Goal: Find specific page/section: Find specific page/section

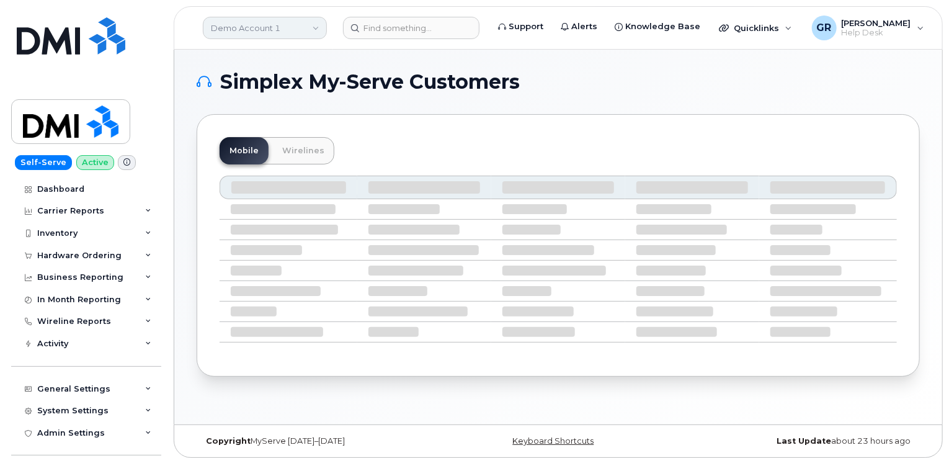
click at [298, 33] on link "Demo Account 1" at bounding box center [265, 28] width 124 height 22
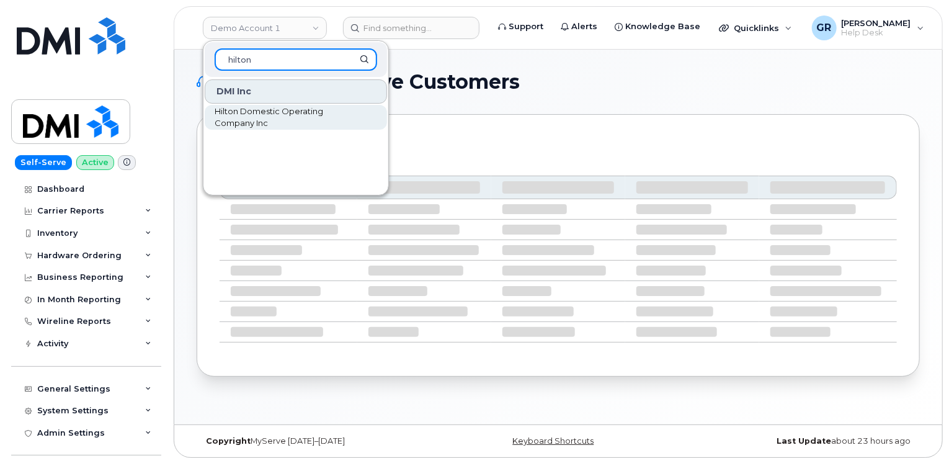
type input "hilton"
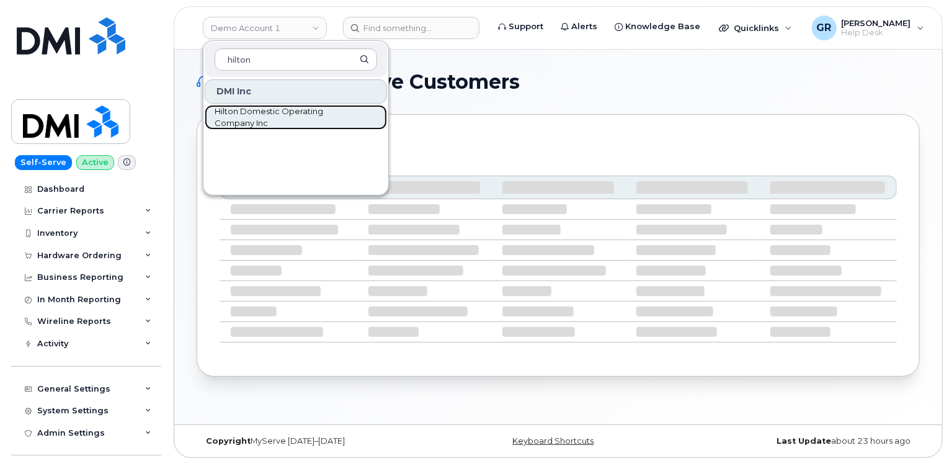
click at [289, 115] on span "Hilton Domestic Operating Company Inc" at bounding box center [286, 117] width 143 height 24
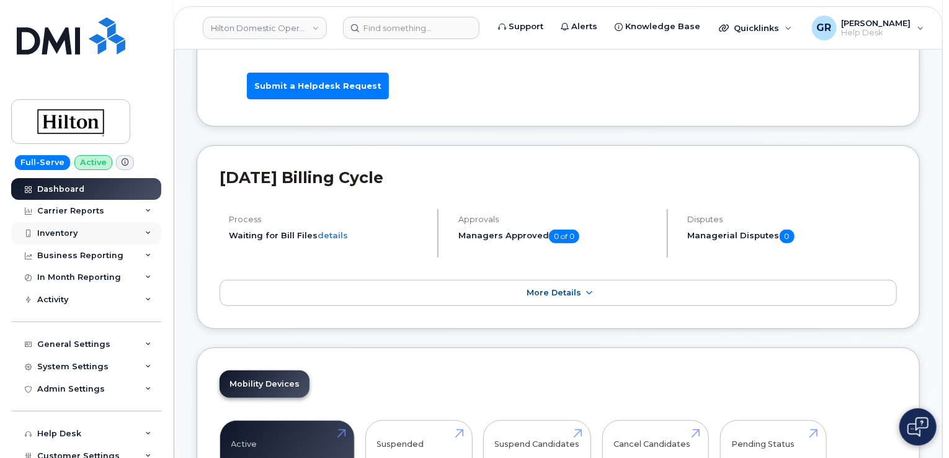
click at [124, 234] on div "Inventory" at bounding box center [86, 233] width 150 height 22
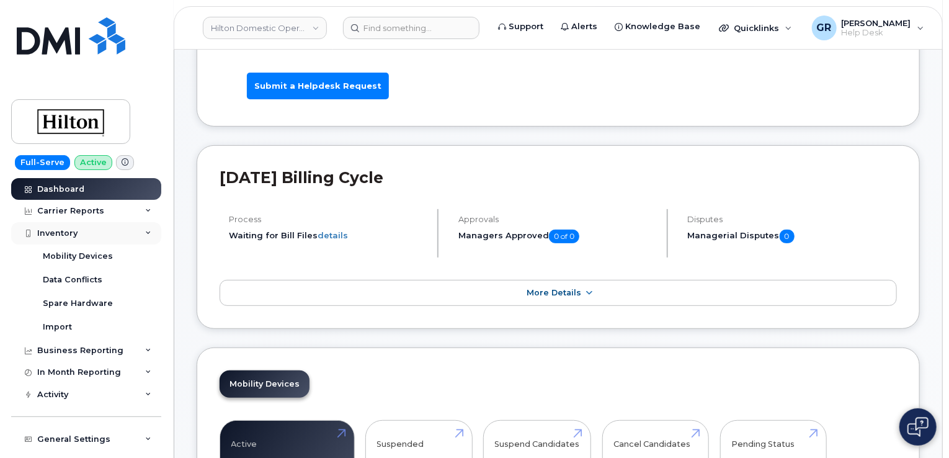
click at [98, 237] on div "Inventory" at bounding box center [86, 233] width 150 height 22
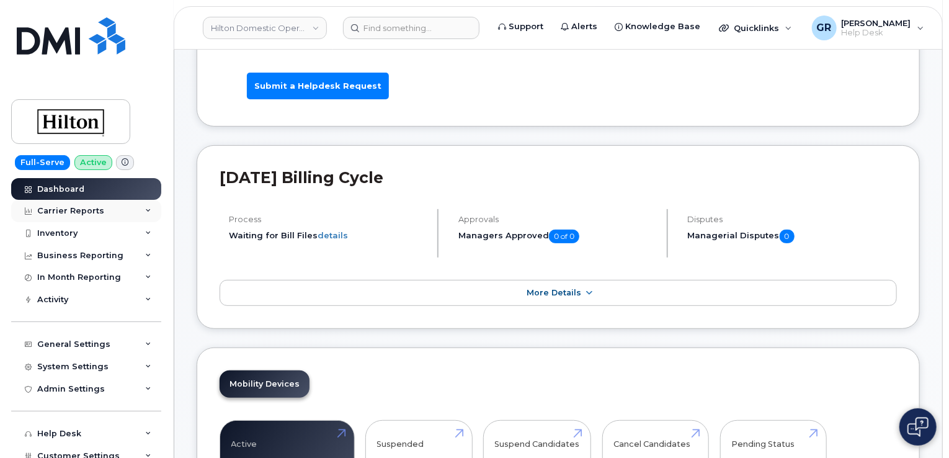
click at [115, 218] on div "Carrier Reports" at bounding box center [86, 211] width 150 height 22
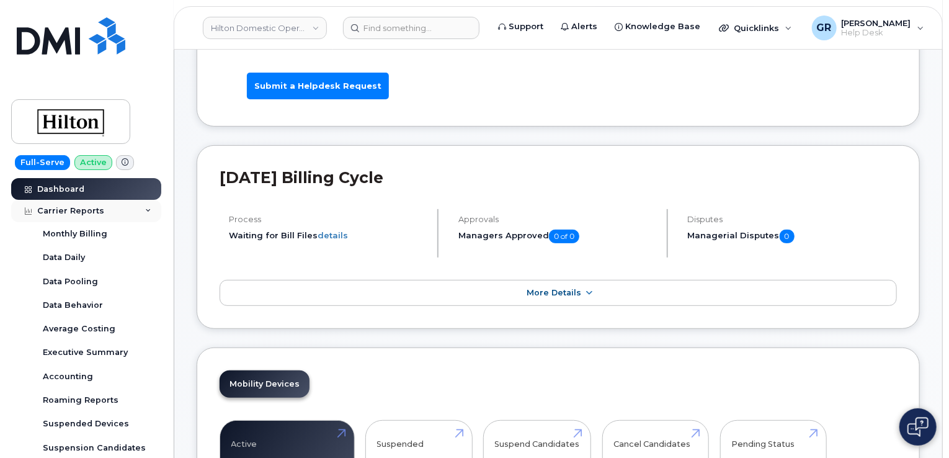
click at [115, 218] on div "Carrier Reports" at bounding box center [86, 211] width 150 height 22
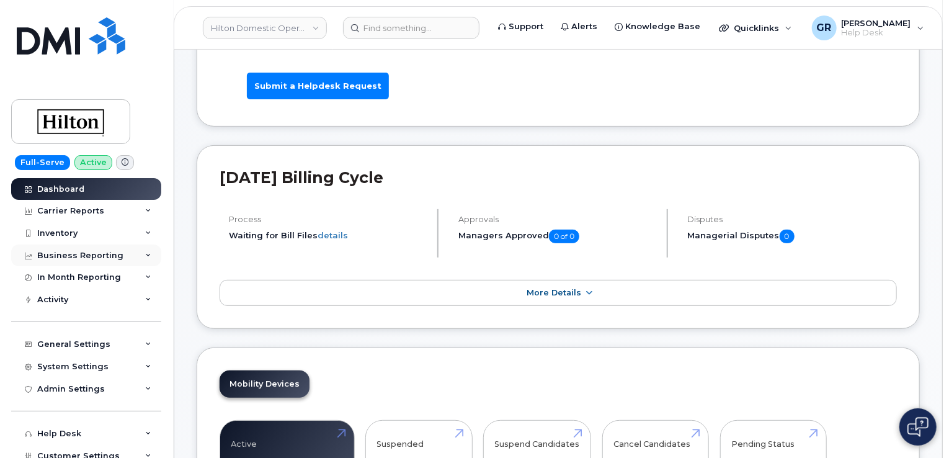
click at [109, 261] on div "Business Reporting" at bounding box center [86, 255] width 150 height 22
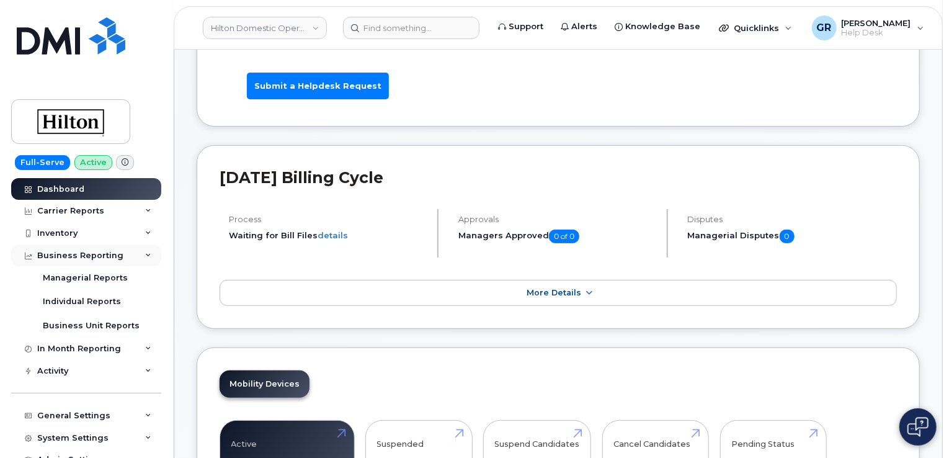
click at [110, 258] on div "Business Reporting" at bounding box center [80, 256] width 86 height 10
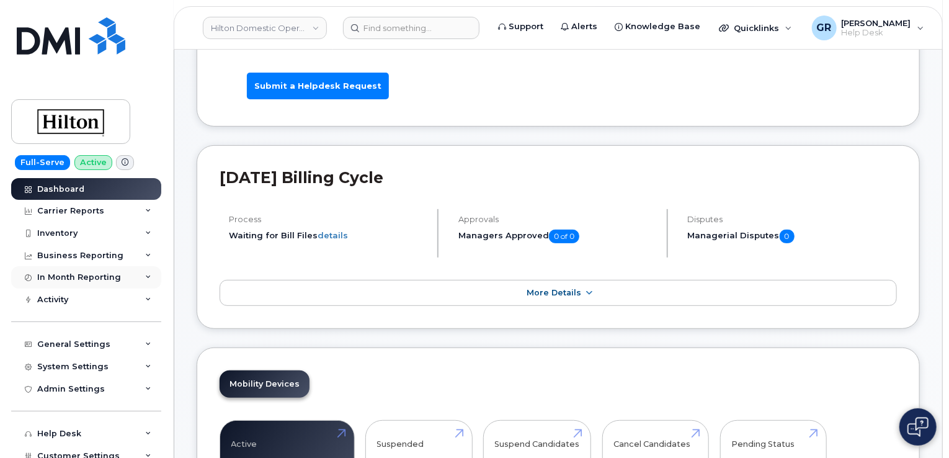
click at [114, 278] on div "In Month Reporting" at bounding box center [79, 277] width 84 height 10
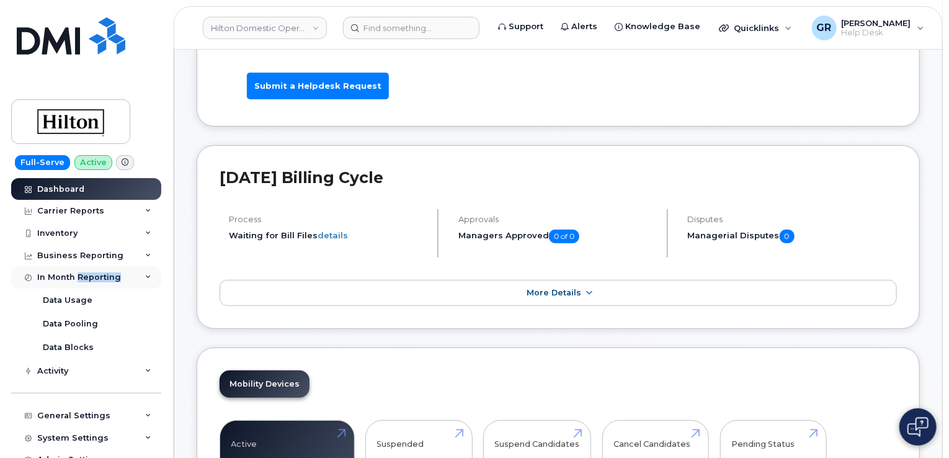
click at [114, 278] on div "In Month Reporting" at bounding box center [79, 277] width 84 height 10
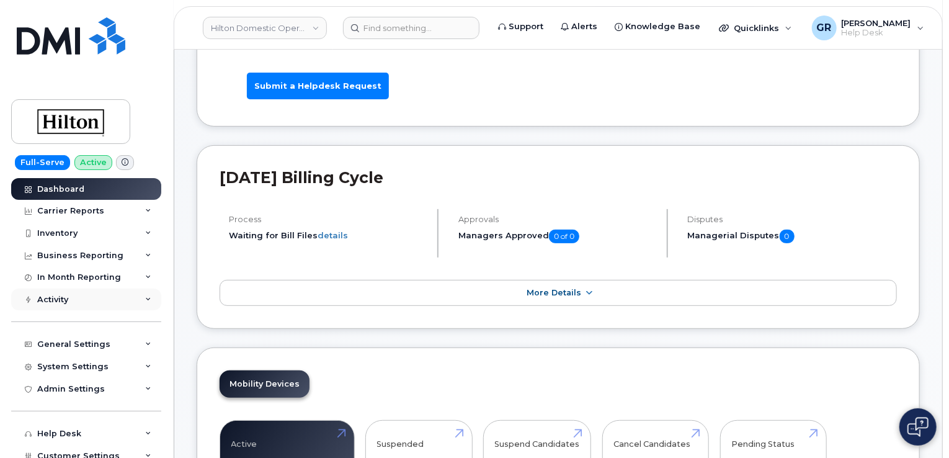
click at [118, 301] on div "Activity" at bounding box center [86, 299] width 150 height 22
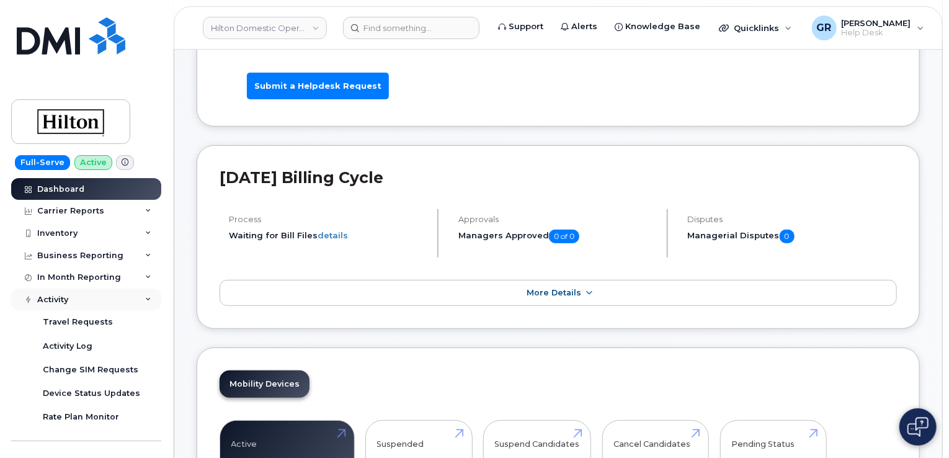
click at [118, 300] on div "Activity" at bounding box center [86, 299] width 150 height 22
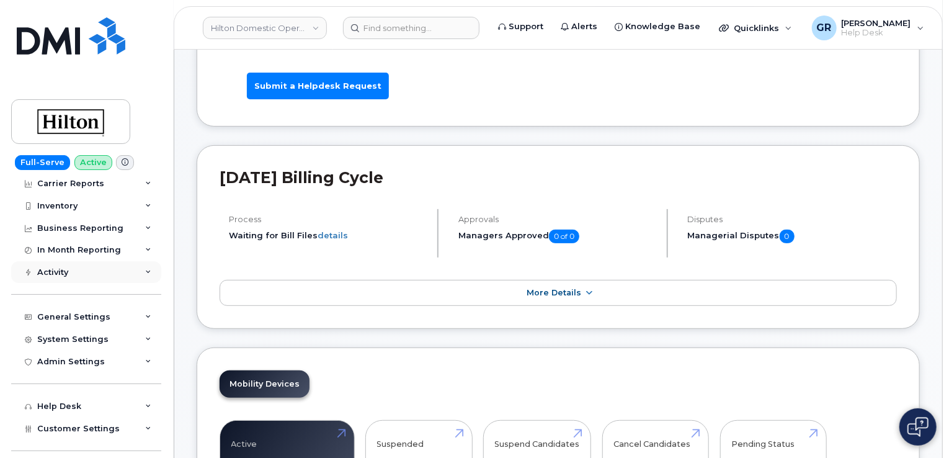
scroll to position [53, 0]
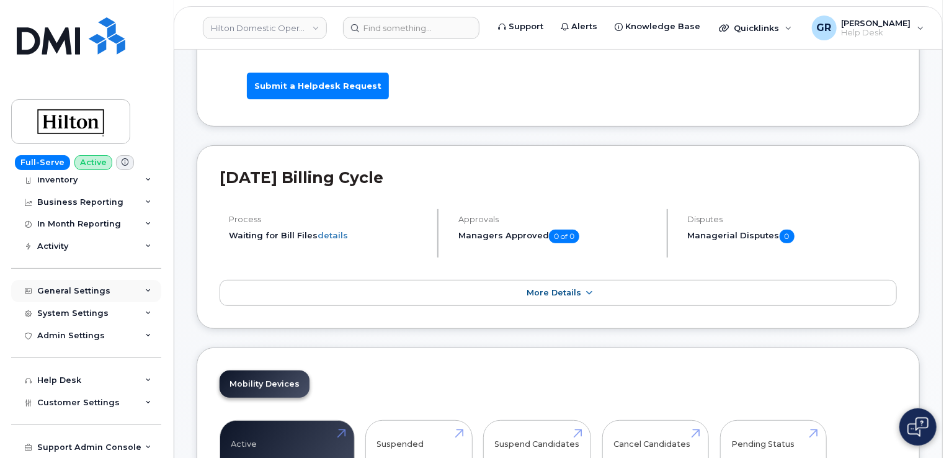
click at [121, 293] on div "General Settings" at bounding box center [86, 291] width 150 height 22
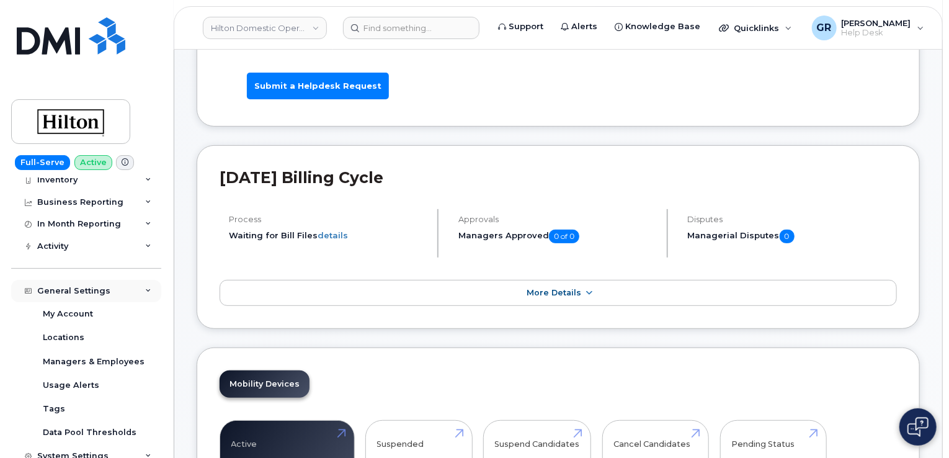
click at [121, 293] on div "General Settings" at bounding box center [86, 291] width 150 height 22
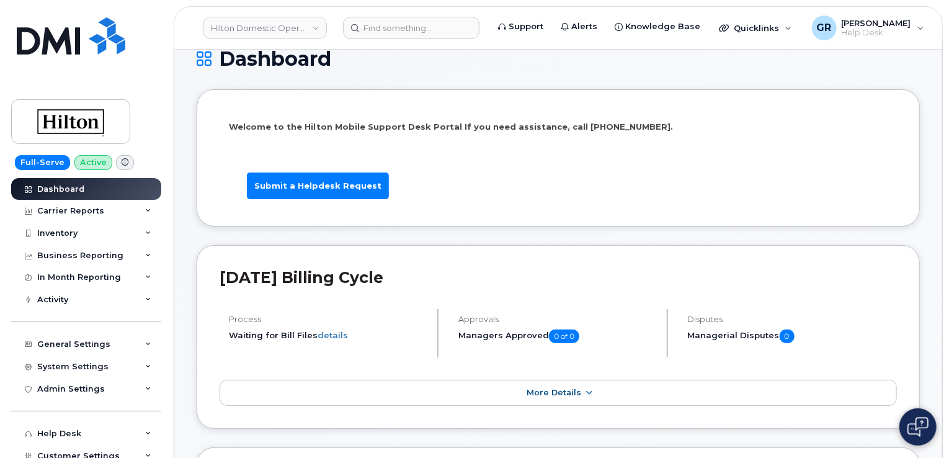
scroll to position [0, 0]
